Goal: Check status: Check status

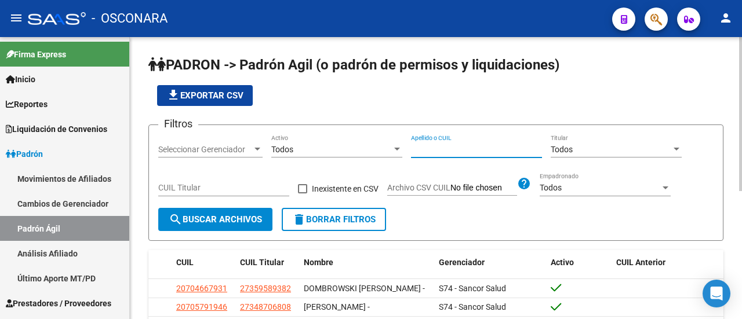
click at [448, 151] on input "Apellido o CUIL" at bounding box center [476, 150] width 131 height 10
paste input "37743290"
drag, startPoint x: 466, startPoint y: 148, endPoint x: 366, endPoint y: 152, distance: 99.2
click at [366, 152] on div "Filtros Seleccionar Gerenciador Seleccionar Gerenciador Todos Activo 37743290 A…" at bounding box center [435, 172] width 555 height 74
paste input "27377432903"
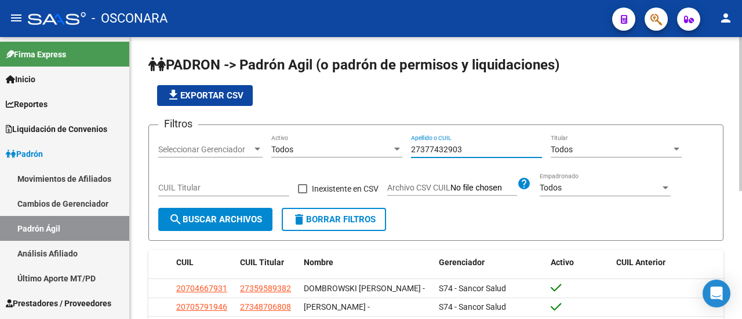
type input "27377432903"
click at [227, 228] on button "search Buscar Archivos" at bounding box center [215, 219] width 114 height 23
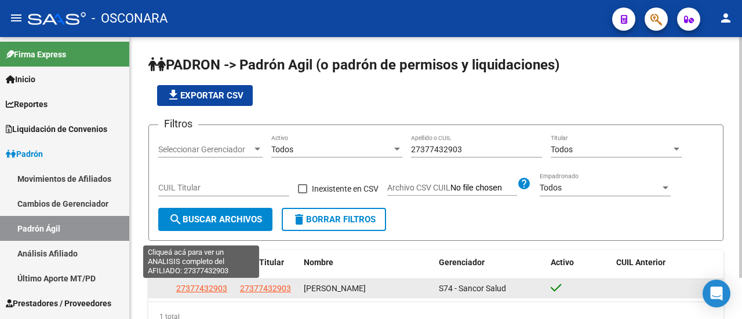
click at [204, 292] on span "27377432903" at bounding box center [201, 288] width 51 height 9
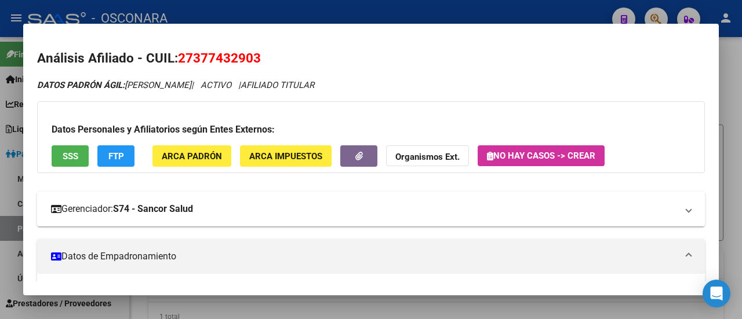
scroll to position [174, 0]
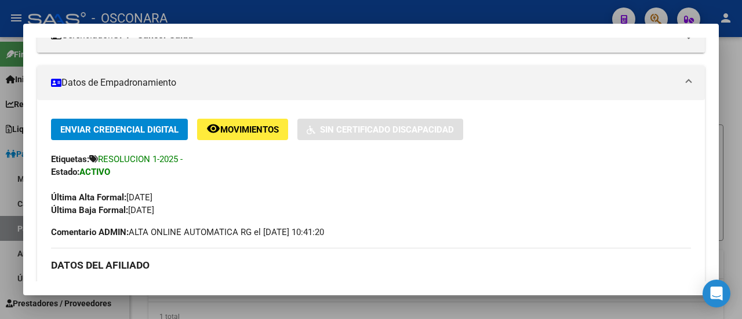
click at [264, 138] on button "remove_red_eye Movimientos" at bounding box center [242, 129] width 91 height 21
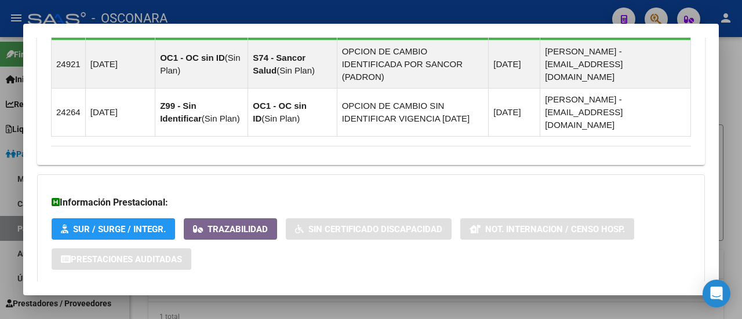
scroll to position [874, 0]
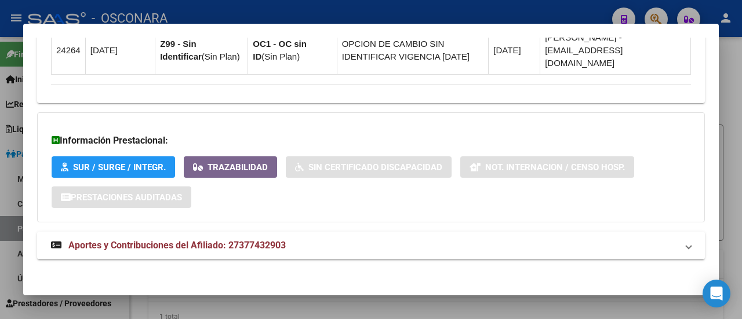
click at [230, 240] on span "Aportes y Contribuciones del Afiliado: 27377432903" at bounding box center [176, 245] width 217 height 11
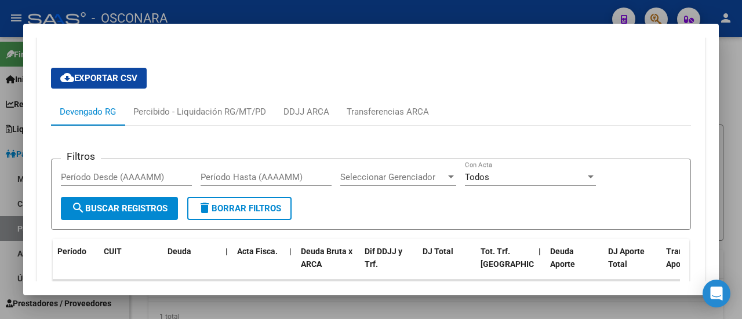
scroll to position [1232, 0]
